Goal: Obtain resource: Download file/media

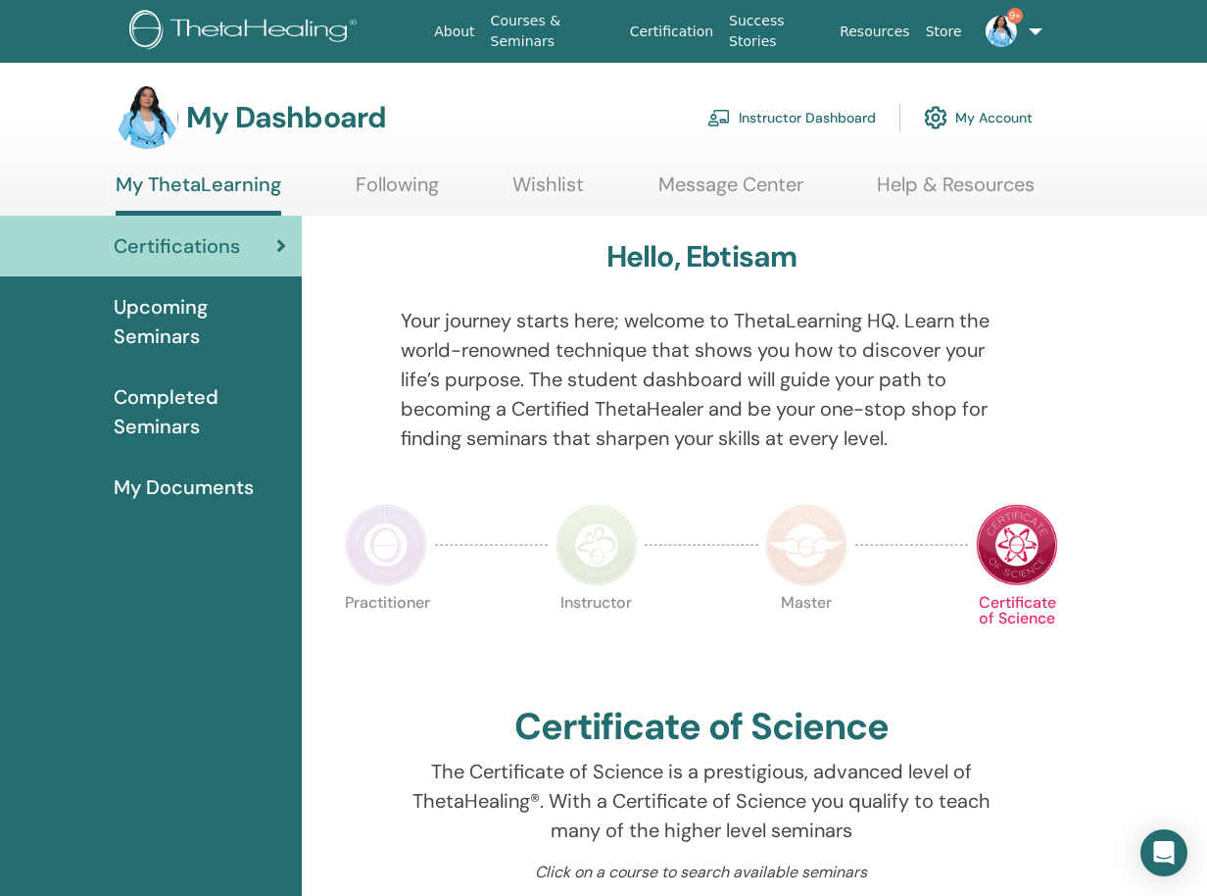
click at [814, 110] on link "Instructor Dashboard" at bounding box center [792, 117] width 169 height 43
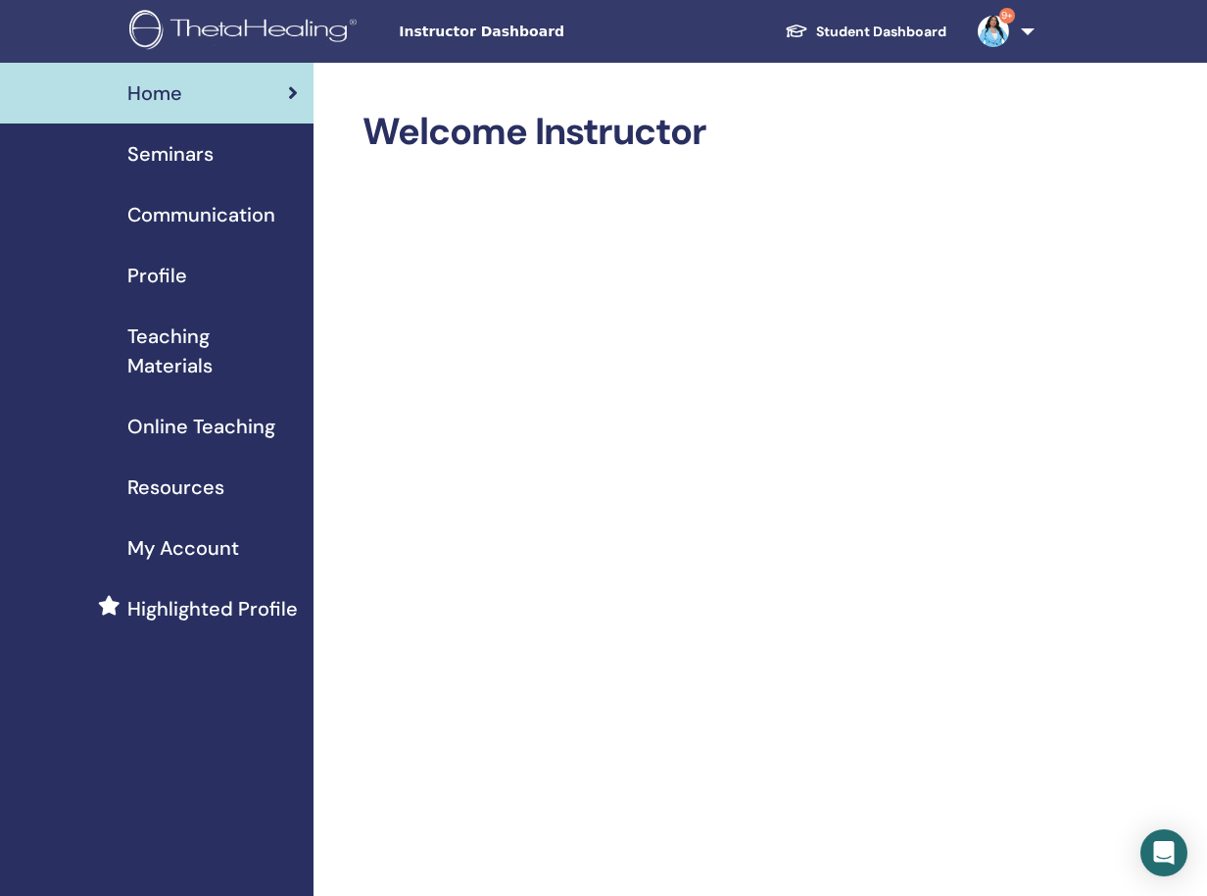
click at [153, 157] on span "Seminars" at bounding box center [170, 153] width 86 height 29
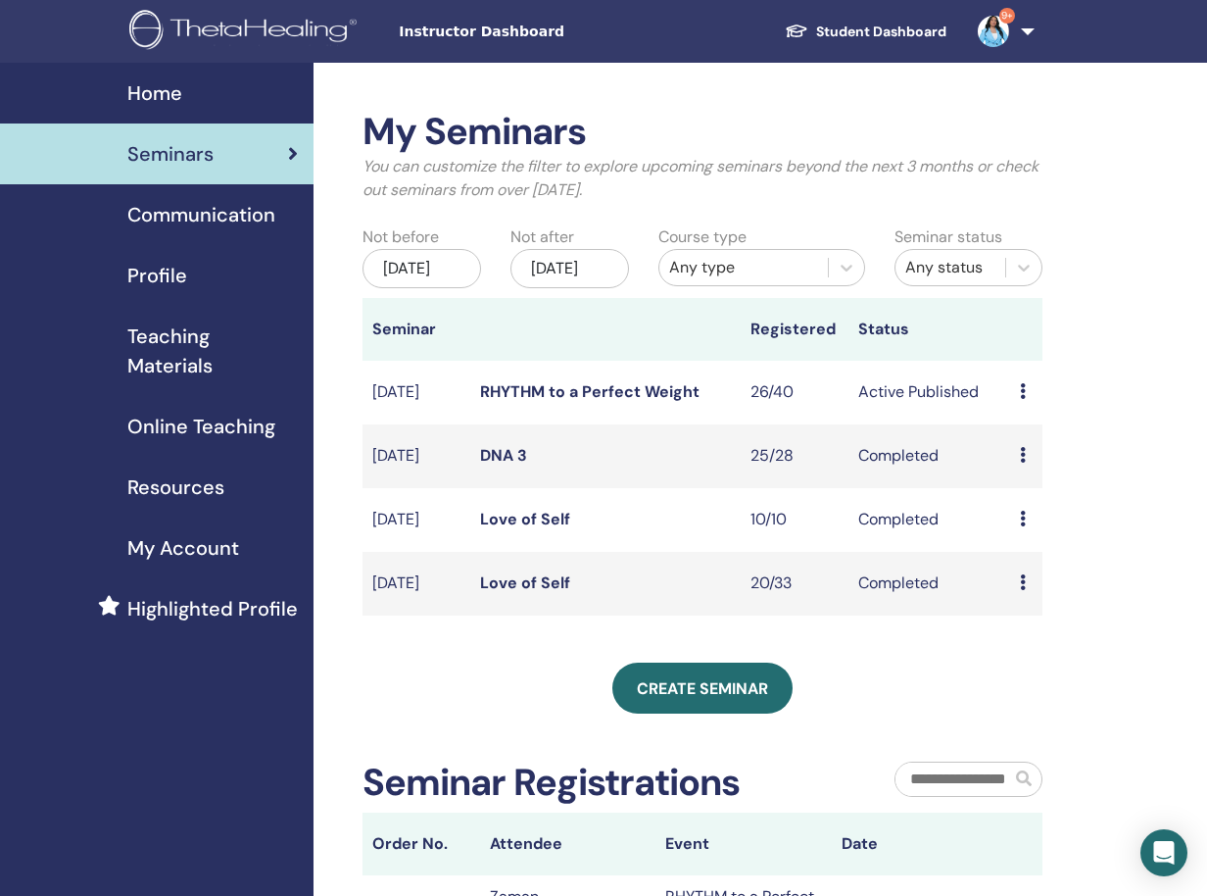
click at [170, 348] on span "Teaching Materials" at bounding box center [212, 350] width 171 height 59
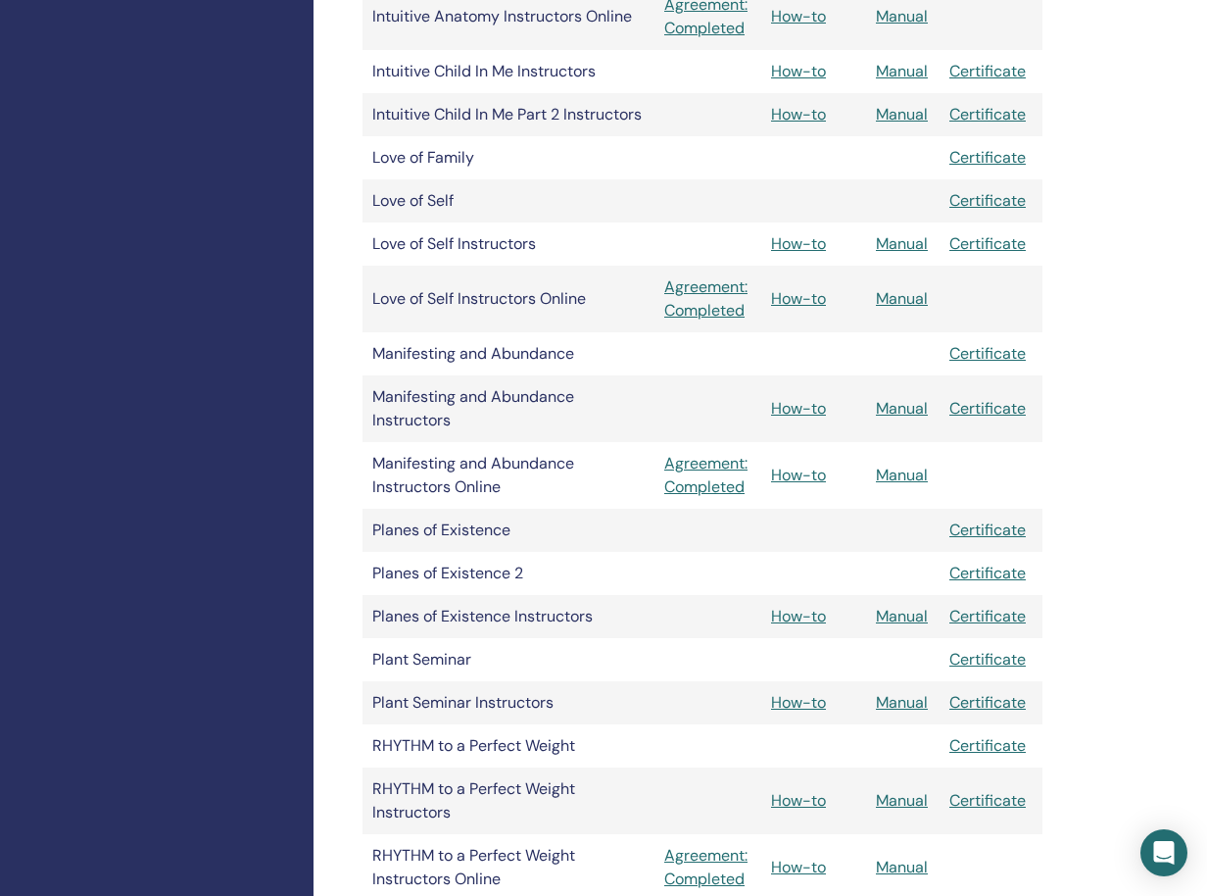
scroll to position [1593, 0]
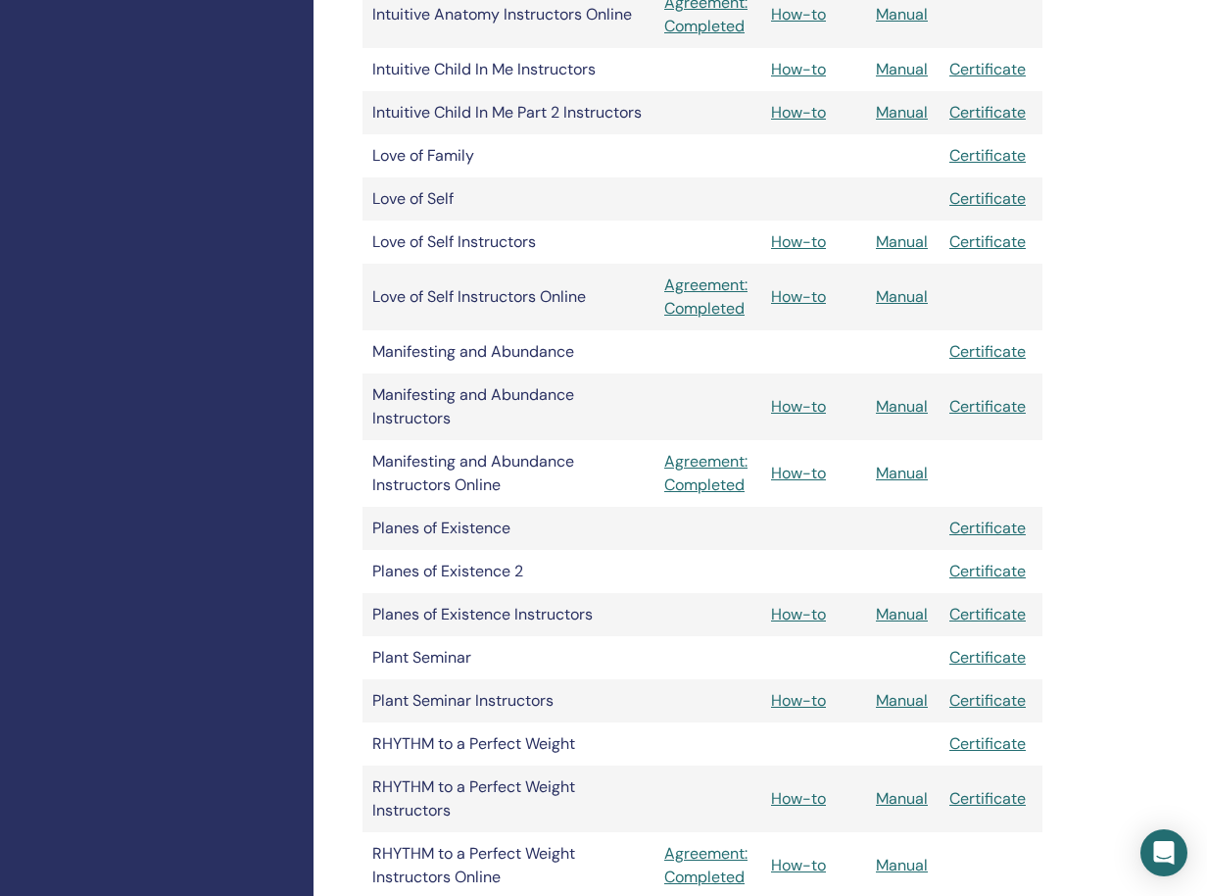
click at [900, 799] on link "Manual" at bounding box center [902, 798] width 52 height 21
